Goal: Transaction & Acquisition: Purchase product/service

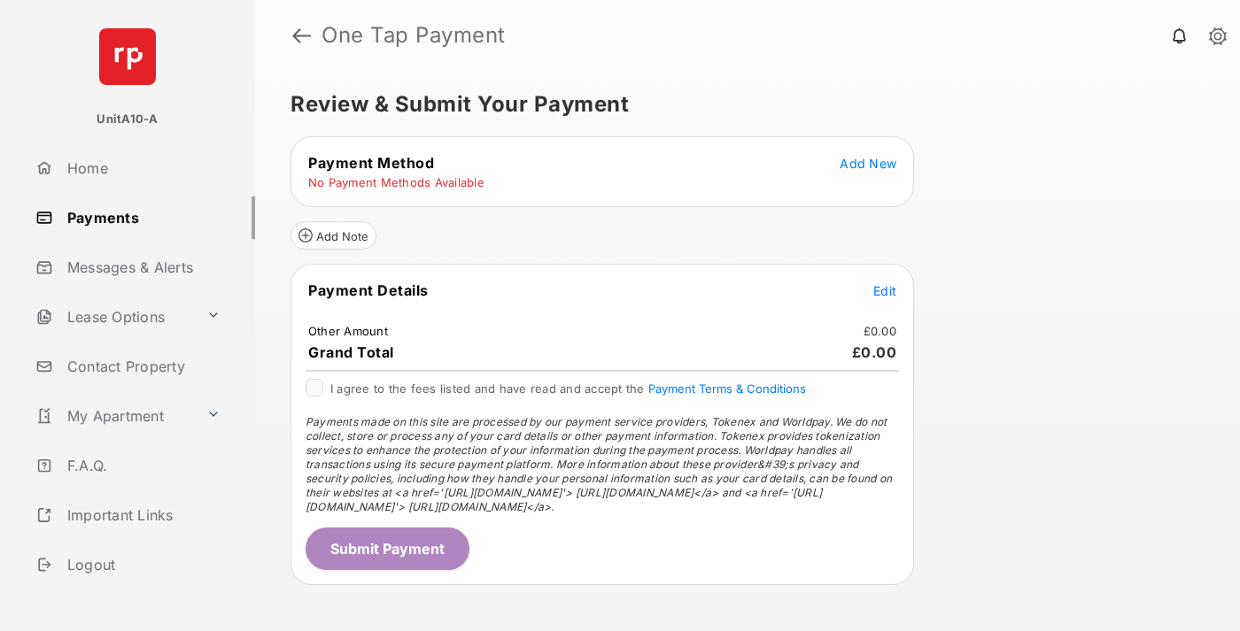
click at [868, 163] on span "Add New" at bounding box center [868, 163] width 57 height 15
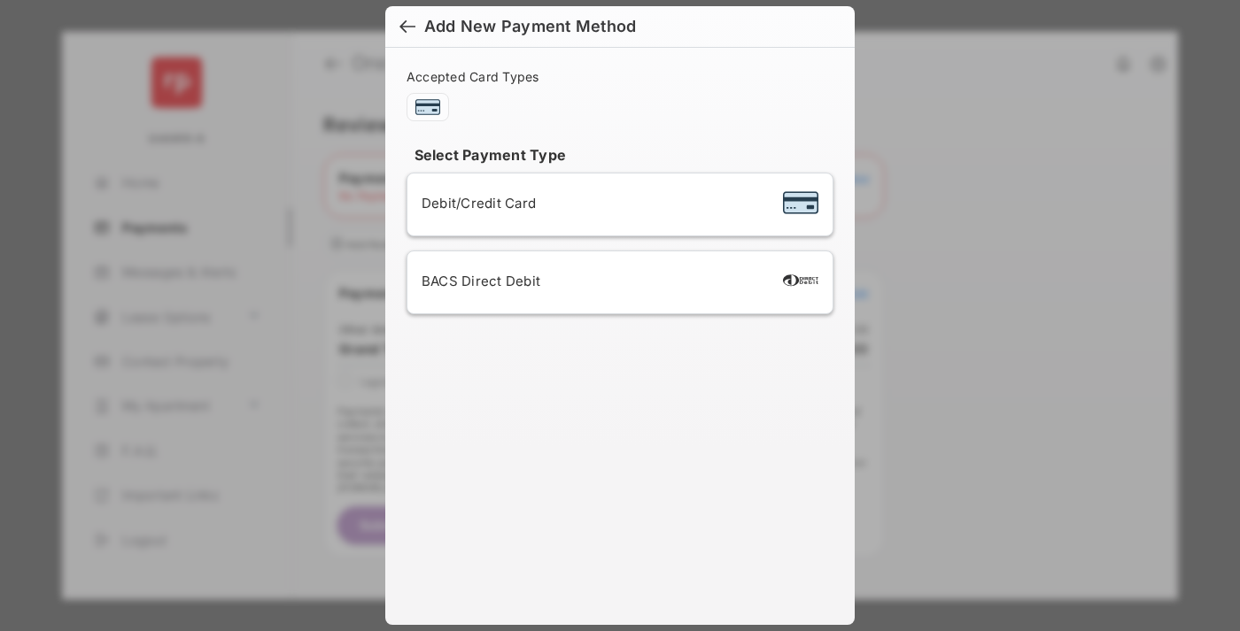
click at [474, 203] on span "Debit/Credit Card" at bounding box center [479, 203] width 114 height 17
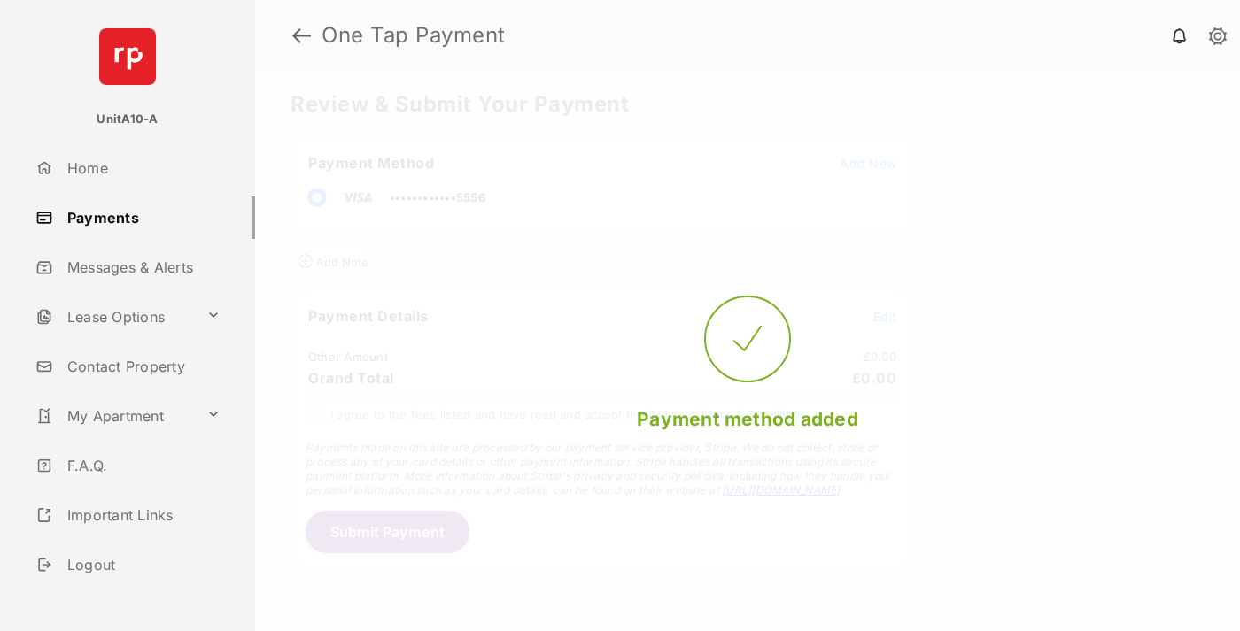
click at [885, 316] on span "Edit" at bounding box center [884, 316] width 23 height 15
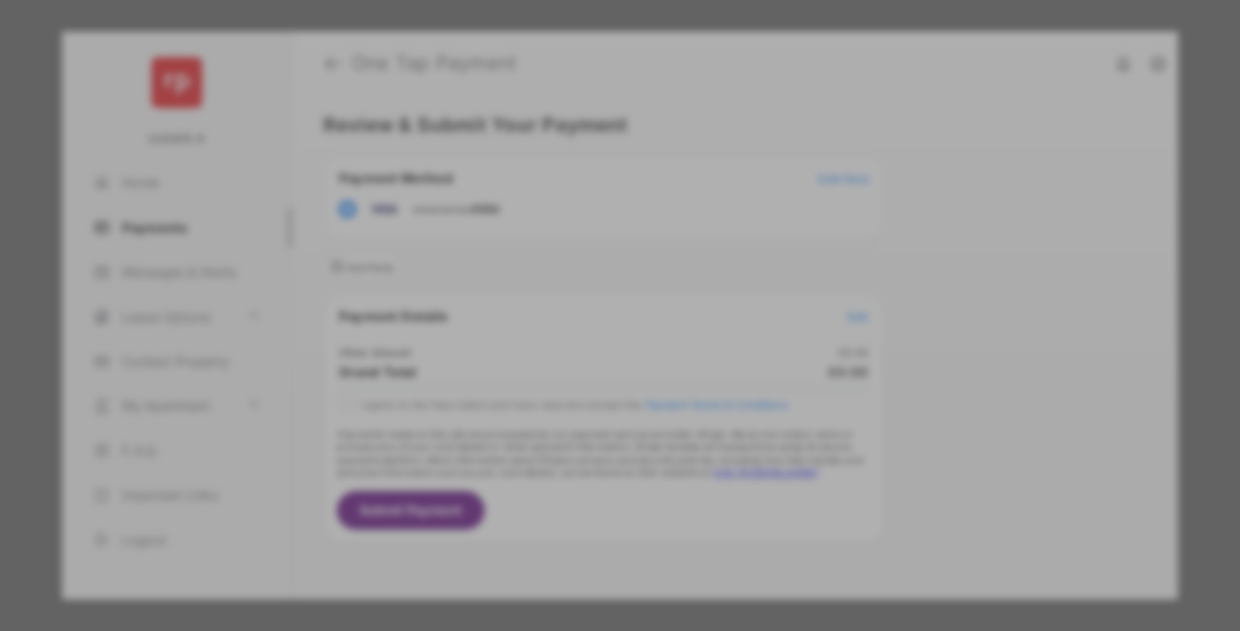
type input "**"
click at [560, 453] on button "Save" at bounding box center [559, 467] width 89 height 43
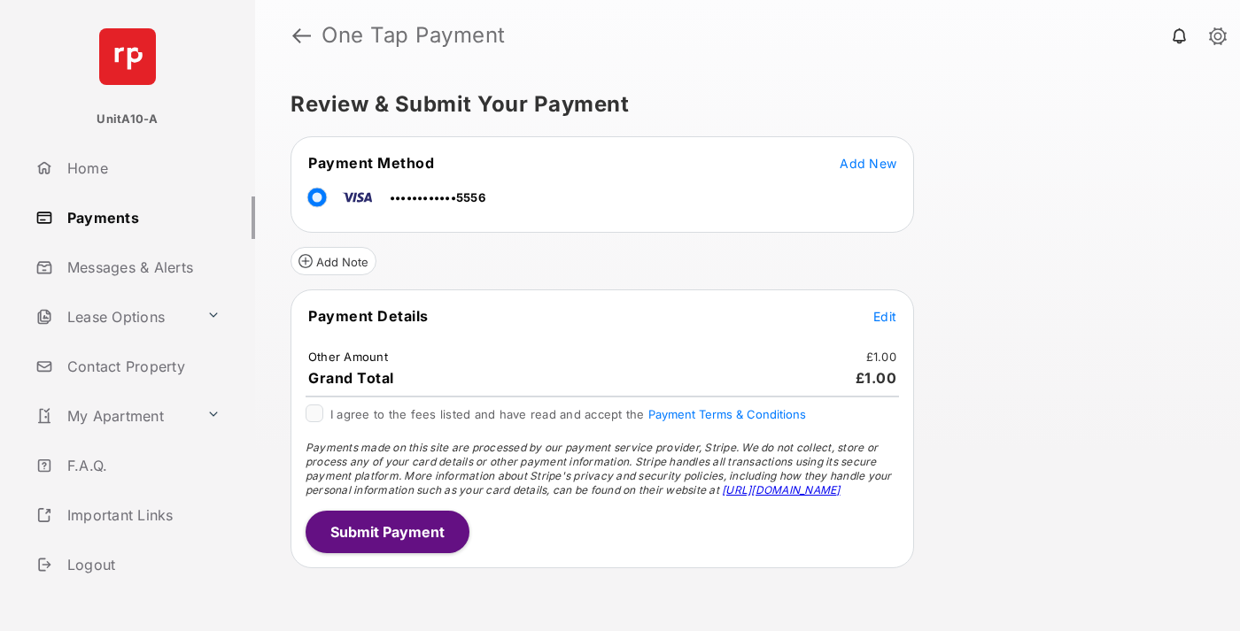
click at [386, 531] on button "Submit Payment" at bounding box center [388, 532] width 164 height 43
